Goal: Communication & Community: Participate in discussion

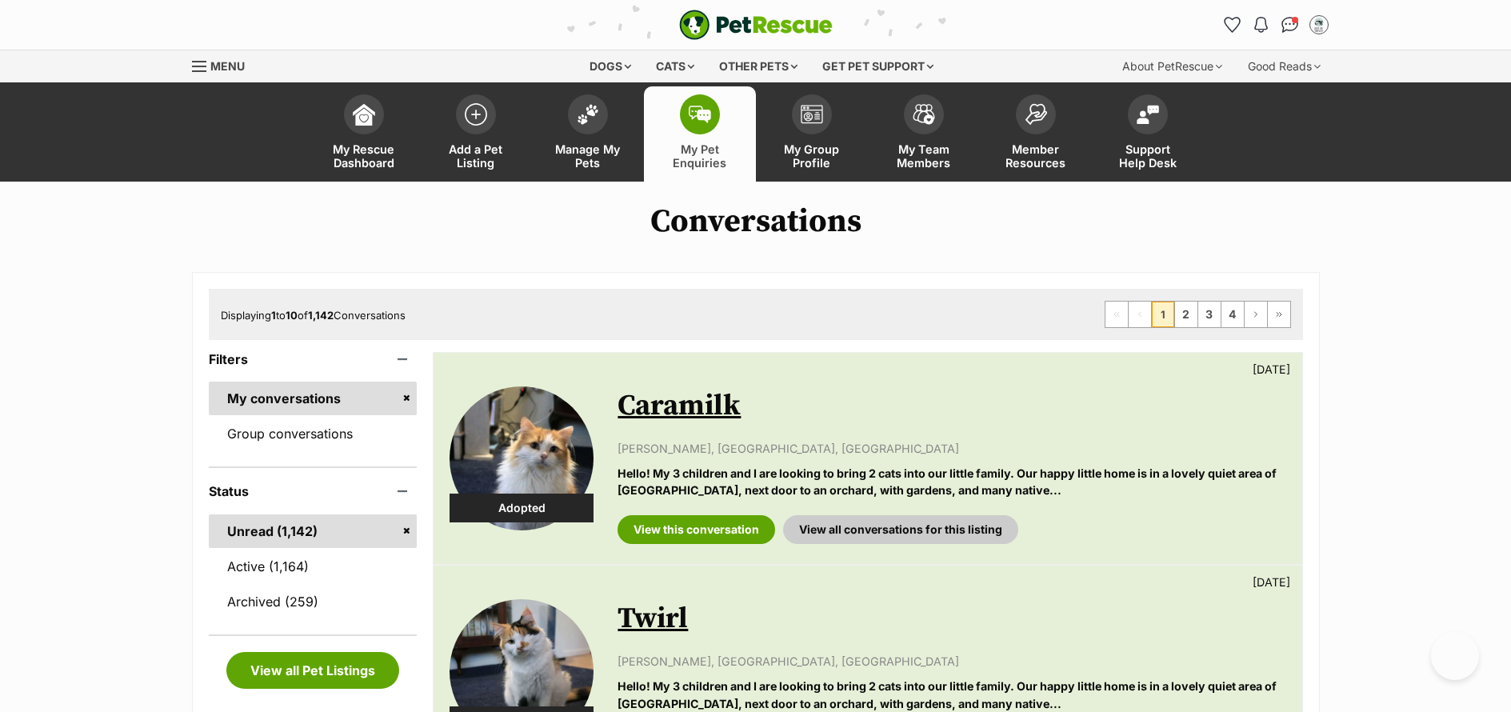
click at [301, 566] on link "Active (1,164)" at bounding box center [313, 567] width 209 height 34
